Goal: Information Seeking & Learning: Learn about a topic

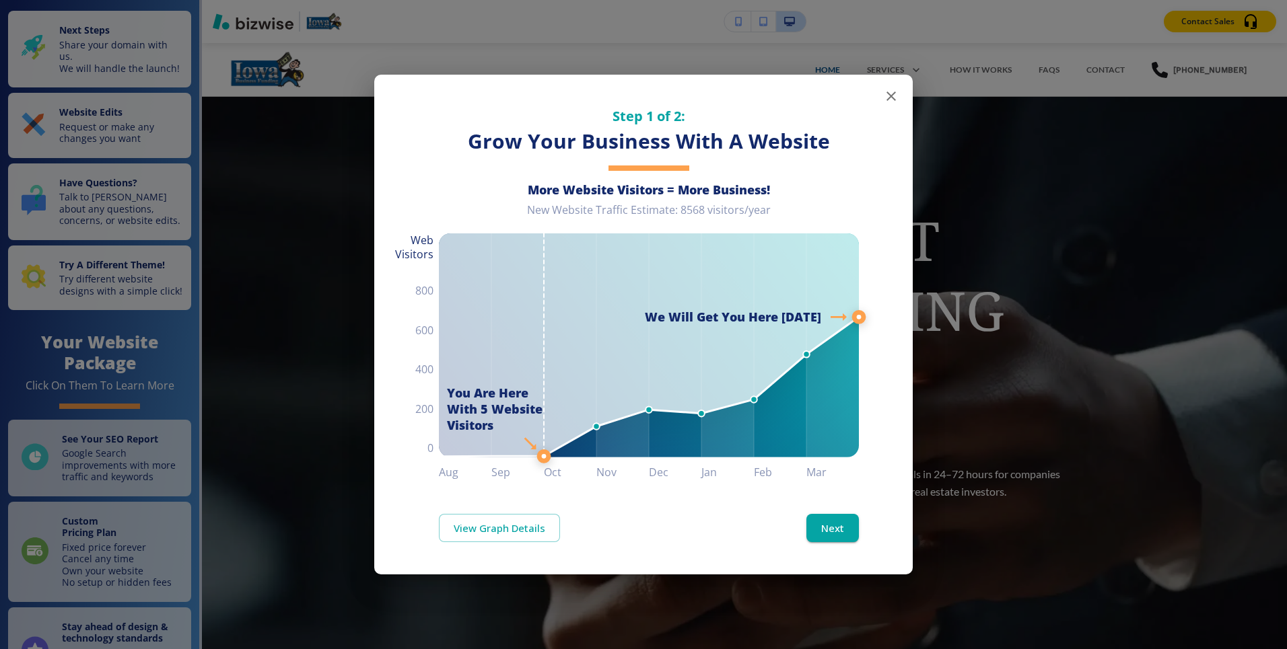
click at [890, 97] on icon "button" at bounding box center [890, 96] width 9 height 9
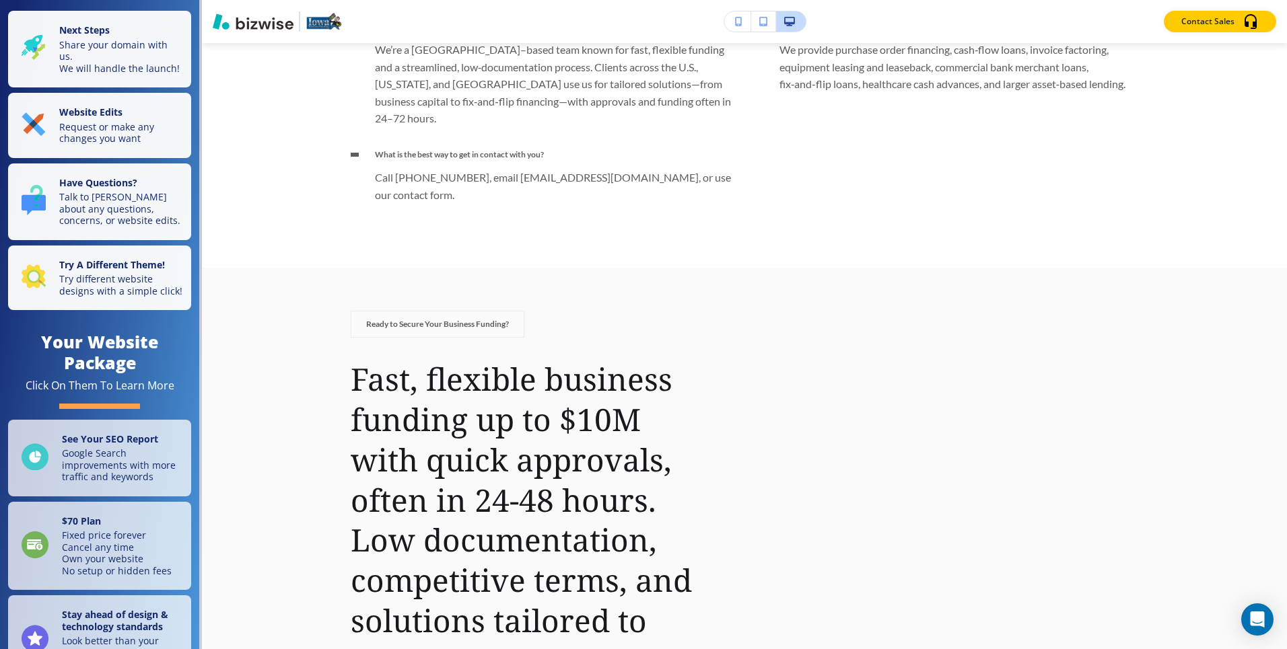
scroll to position [1462, 0]
